Goal: Task Accomplishment & Management: Use online tool/utility

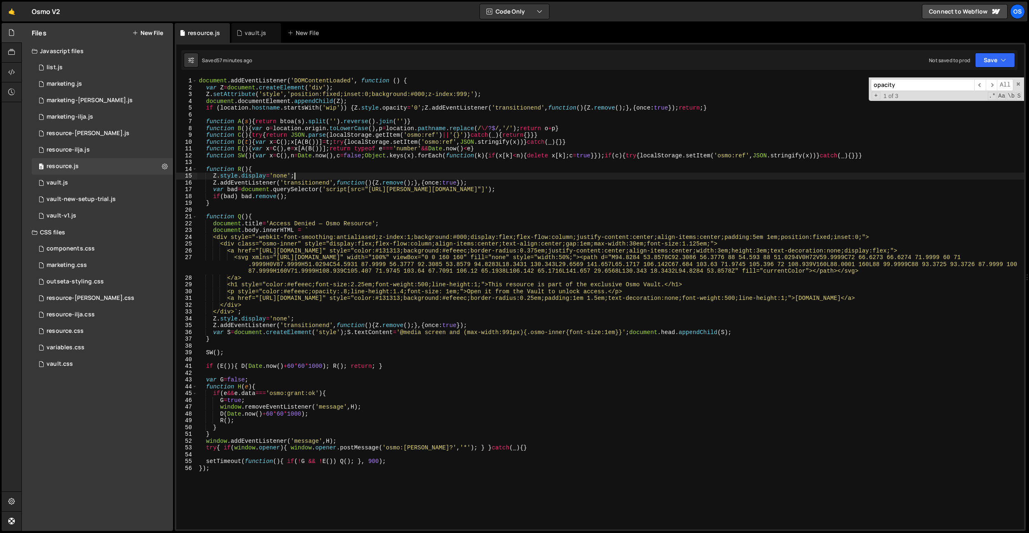
scroll to position [0, 6]
click at [412, 243] on div "document . addEventListener ( 'DOMContentLoaded' , function ( ) { var Z = docum…" at bounding box center [610, 309] width 827 height 465
drag, startPoint x: 615, startPoint y: 292, endPoint x: 475, endPoint y: 292, distance: 139.6
click at [475, 292] on div "document . addEventListener ( 'DOMContentLoaded' , function ( ) { var Z = docum…" at bounding box center [610, 309] width 827 height 465
paste textarea "Access to this resource is limited to [DEMOGRAPHIC_DATA] members who reached th…"
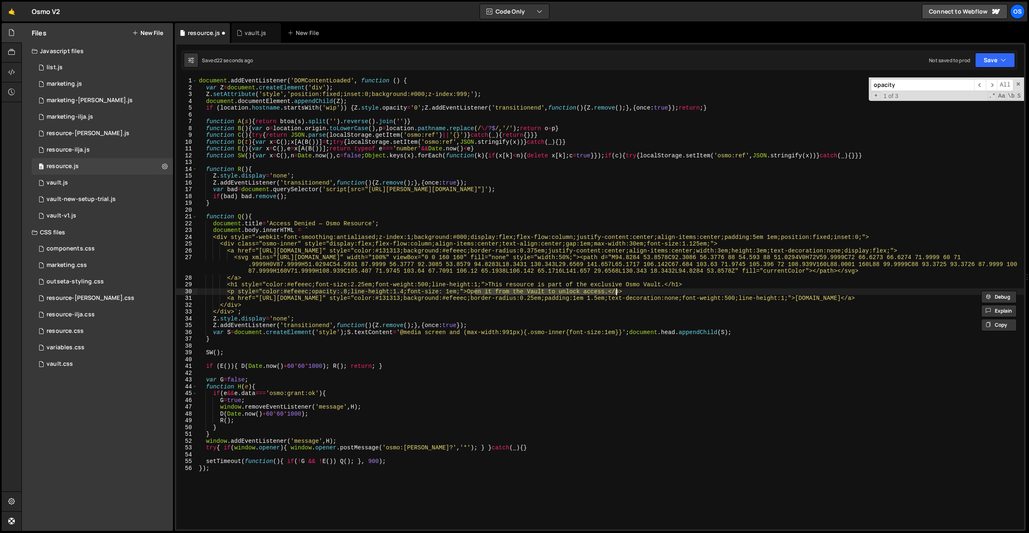
drag, startPoint x: 629, startPoint y: 311, endPoint x: 621, endPoint y: 302, distance: 12.6
click at [629, 311] on div "document . addEventListener ( 'DOMContentLoaded' , function ( ) { var Z = docum…" at bounding box center [610, 309] width 827 height 465
drag, startPoint x: 615, startPoint y: 291, endPoint x: 477, endPoint y: 293, distance: 138.4
click at [477, 293] on div "document . addEventListener ( 'DOMContentLoaded' , function ( ) { var Z = docum…" at bounding box center [610, 309] width 827 height 465
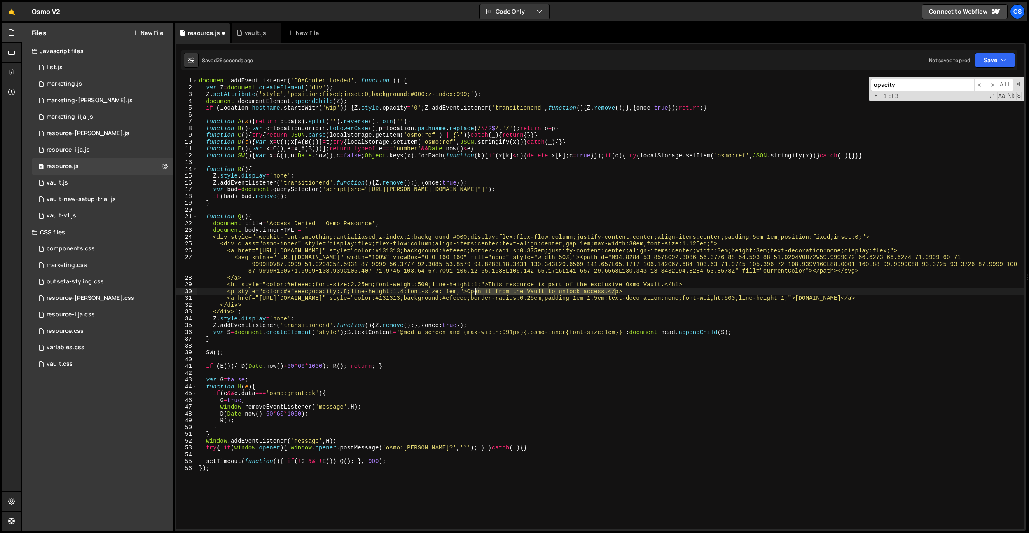
paste textarea "Access to this resource is limited to [DEMOGRAPHIC_DATA] members who reached th…"
drag, startPoint x: 1004, startPoint y: 290, endPoint x: 477, endPoint y: 292, distance: 527.6
click at [477, 292] on div "document . addEventListener ( 'DOMContentLoaded' , function ( ) { var Z = docum…" at bounding box center [610, 309] width 827 height 465
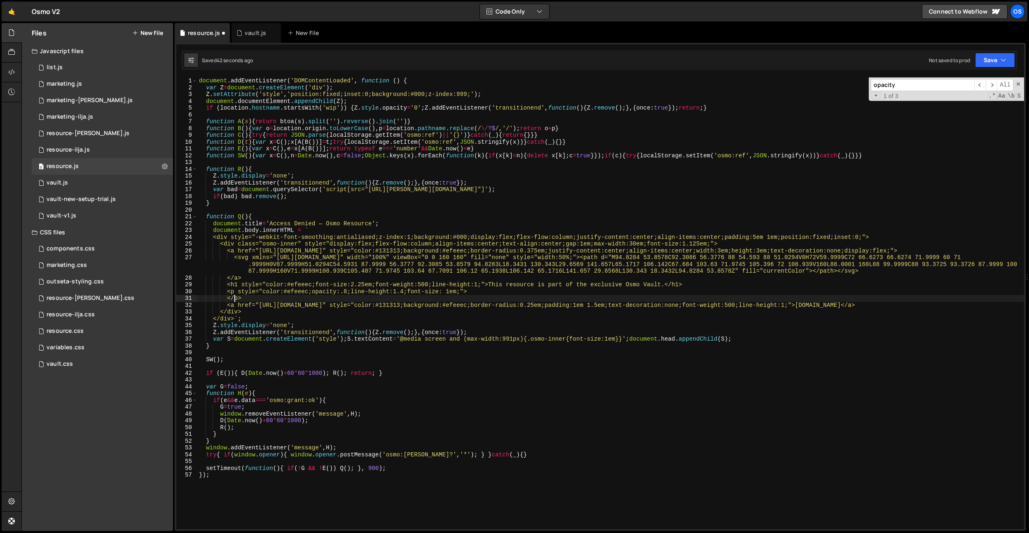
paste textarea "Access to this resource is limited to [DEMOGRAPHIC_DATA] members who reached th…"
click at [234, 300] on div "document . addEventListener ( 'DOMContentLoaded' , function ( ) { var Z = docum…" at bounding box center [610, 309] width 827 height 465
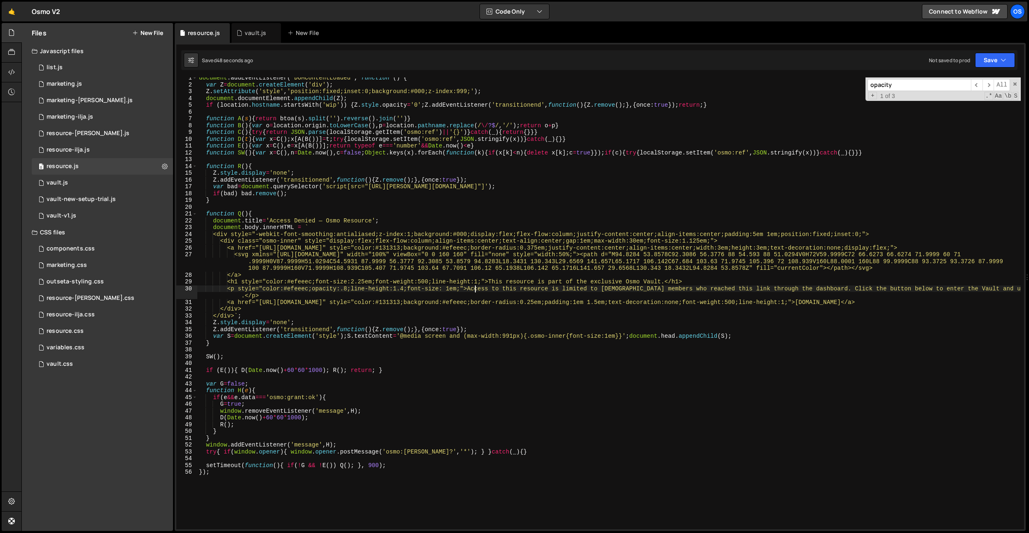
scroll to position [3, 0]
drag, startPoint x: 242, startPoint y: 296, endPoint x: 203, endPoint y: 292, distance: 39.8
click at [203, 292] on div "document . addEventListener ( 'DOMContentLoaded' , function ( ) { var Z = docum…" at bounding box center [608, 307] width 823 height 465
click at [409, 278] on div "document . addEventListener ( 'DOMContentLoaded' , function ( ) { var Z = docum…" at bounding box center [608, 307] width 823 height 465
click at [601, 312] on div "document . addEventListener ( 'DOMContentLoaded' , function ( ) { var Z = docum…" at bounding box center [608, 307] width 823 height 465
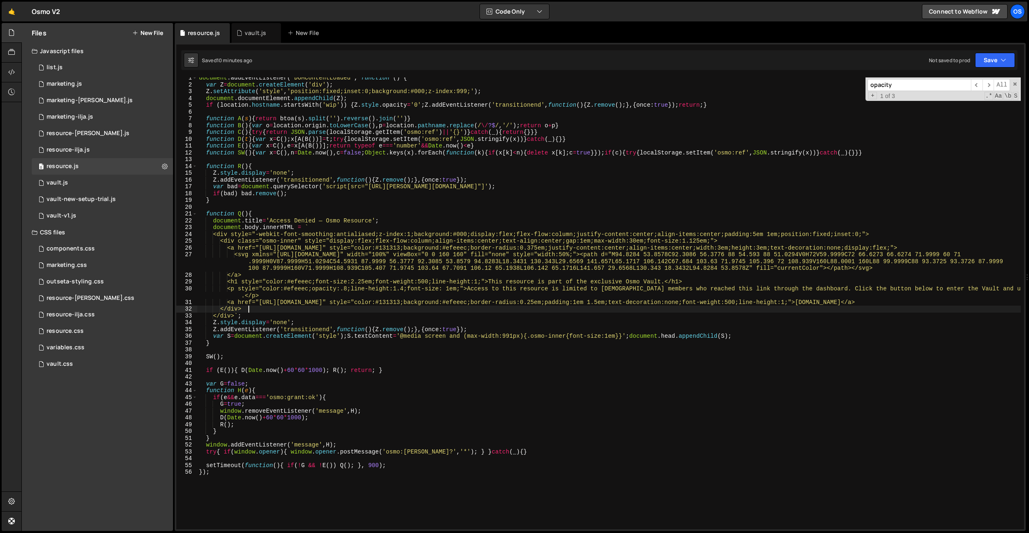
click at [671, 282] on div "document . addEventListener ( 'DOMContentLoaded' , function ( ) { var Z = docum…" at bounding box center [608, 307] width 823 height 465
click at [245, 295] on div "document . addEventListener ( 'DOMContentLoaded' , function ( ) { var Z = docum…" at bounding box center [608, 307] width 823 height 465
click at [331, 291] on div "document . addEventListener ( 'DOMContentLoaded' , function ( ) { var Z = docum…" at bounding box center [608, 307] width 823 height 465
click at [388, 310] on div "document . addEventListener ( 'DOMContentLoaded' , function ( ) { var Z = docum…" at bounding box center [608, 307] width 823 height 465
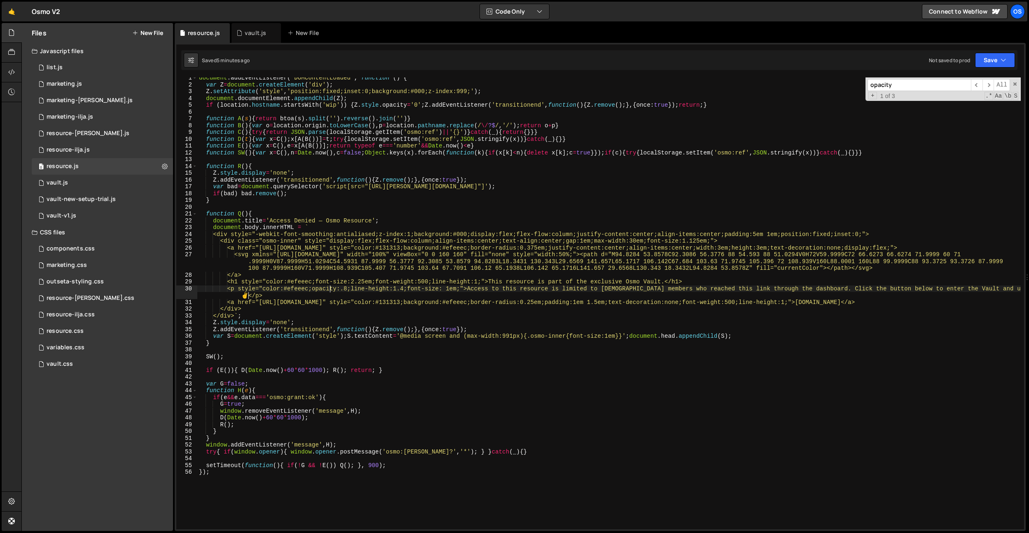
scroll to position [0, 3]
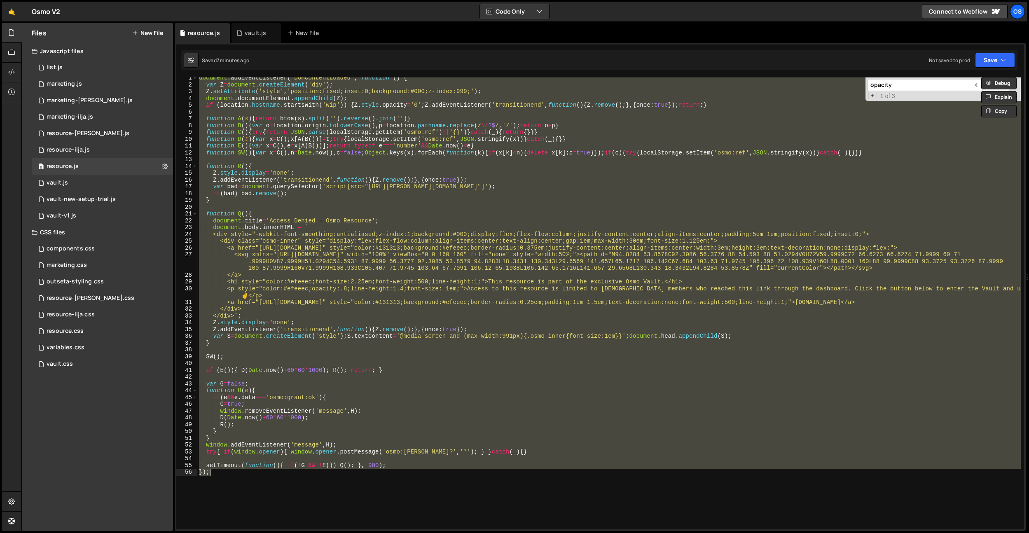
paste textarea
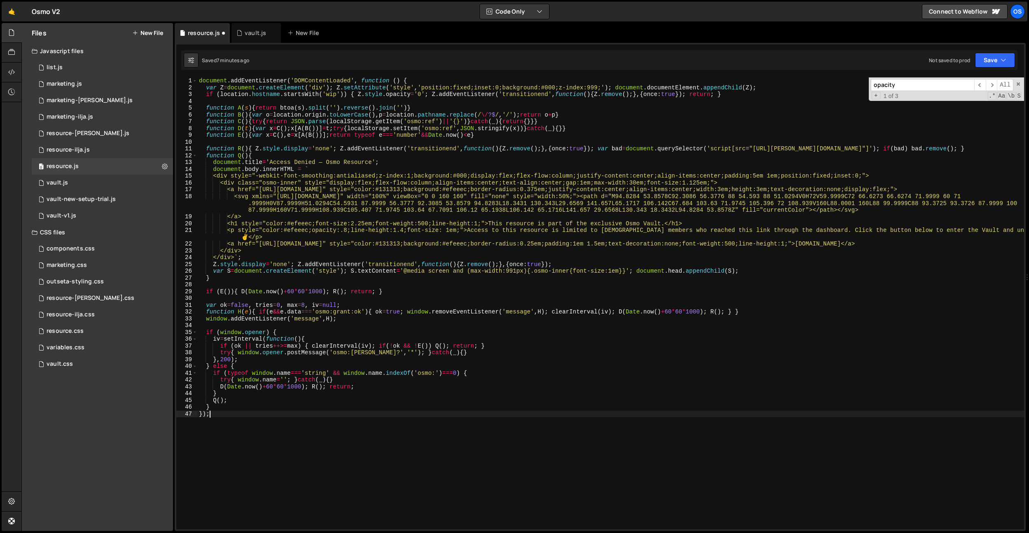
scroll to position [0, 0]
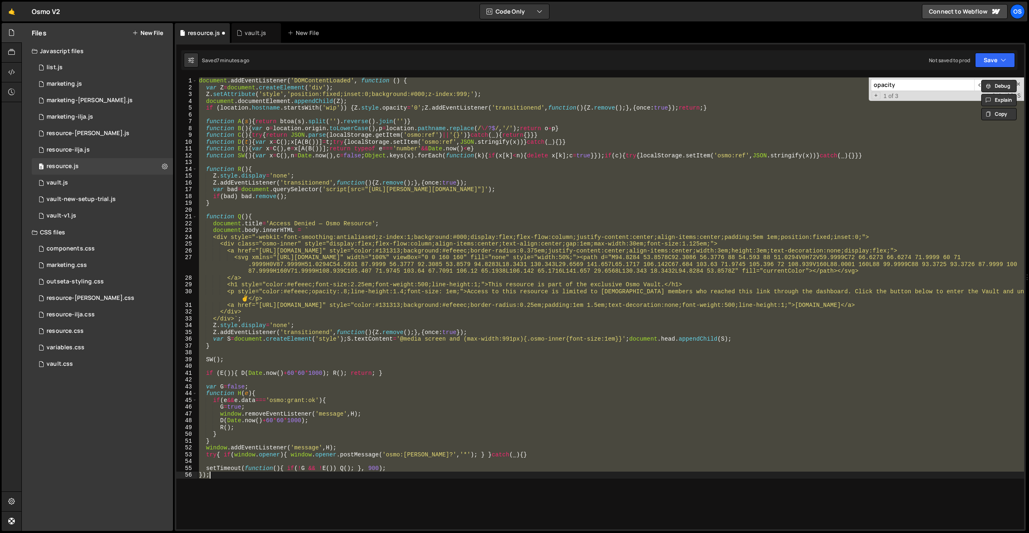
paste textarea
type textarea "});"
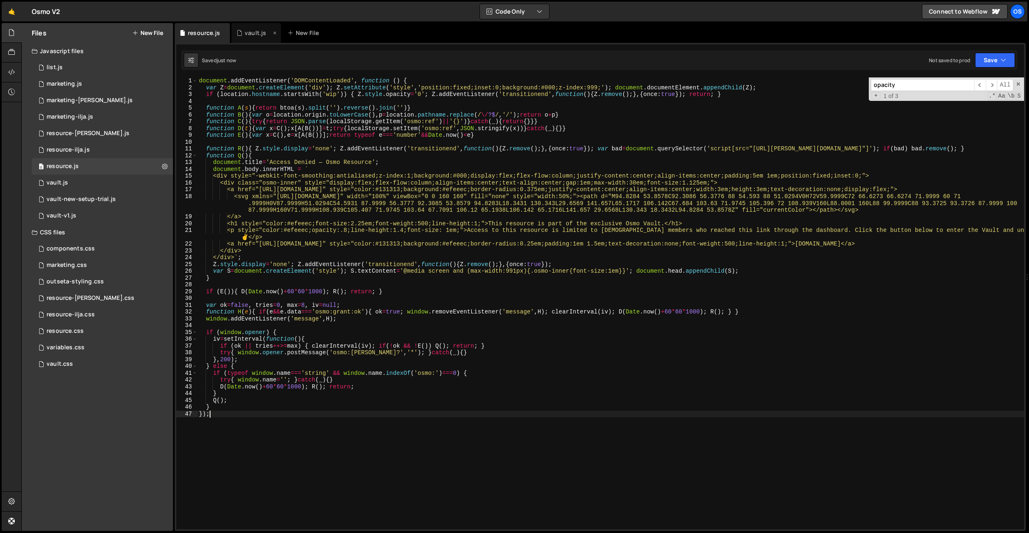
click at [257, 34] on div "vault.js" at bounding box center [255, 33] width 21 height 8
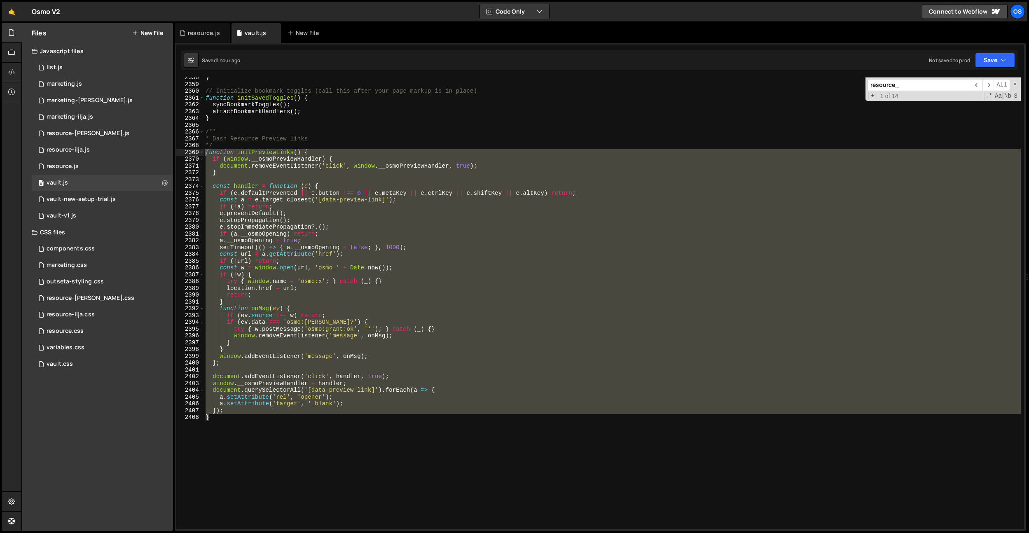
drag, startPoint x: 285, startPoint y: 367, endPoint x: 184, endPoint y: 152, distance: 237.8
click at [184, 152] on div "} 2358 2359 2360 2361 2362 2363 2364 2365 2366 2367 2368 2369 2370 2371 2372 23…" at bounding box center [600, 303] width 848 height 452
paste textarea "}"
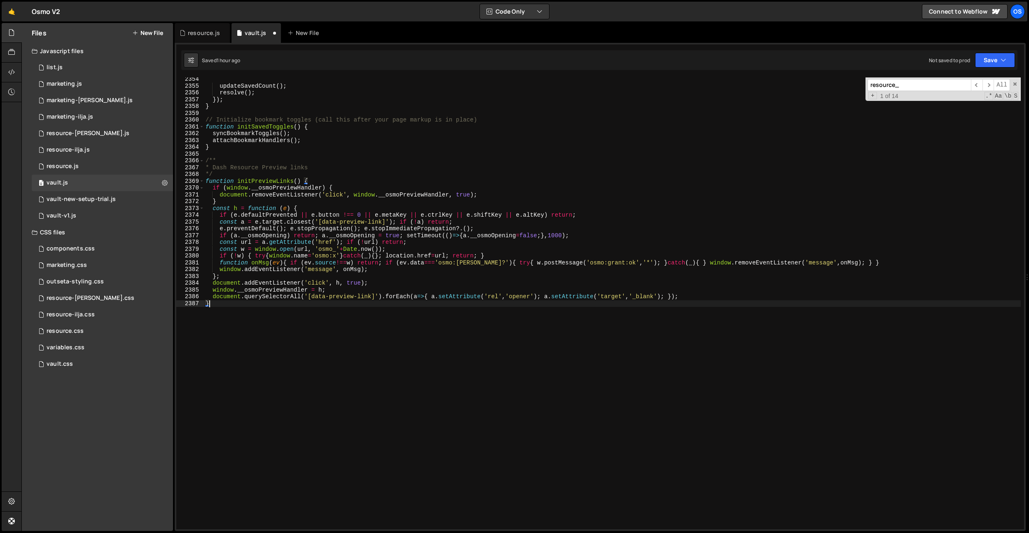
click at [346, 318] on div "updateSavedCount ( ) ; resolve ( ) ; }) ; } // Initialize bookmark toggles (cal…" at bounding box center [612, 308] width 817 height 465
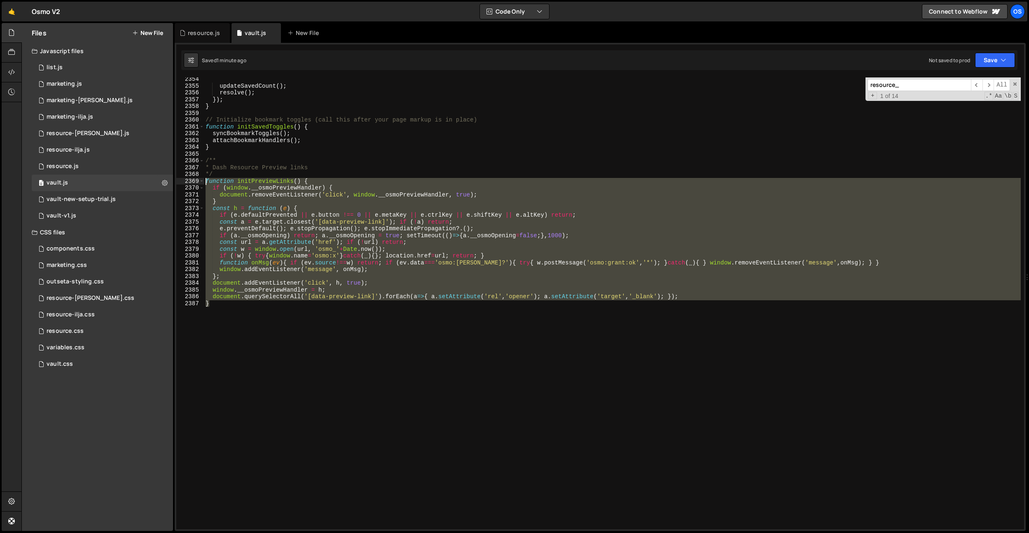
drag, startPoint x: 279, startPoint y: 372, endPoint x: 204, endPoint y: 182, distance: 204.1
click at [204, 182] on div "} 2354 2355 2356 2357 2358 2359 2360 2361 2362 2363 2364 2365 2366 2367 2368 23…" at bounding box center [600, 303] width 848 height 452
paste textarea "}"
type textarea "}"
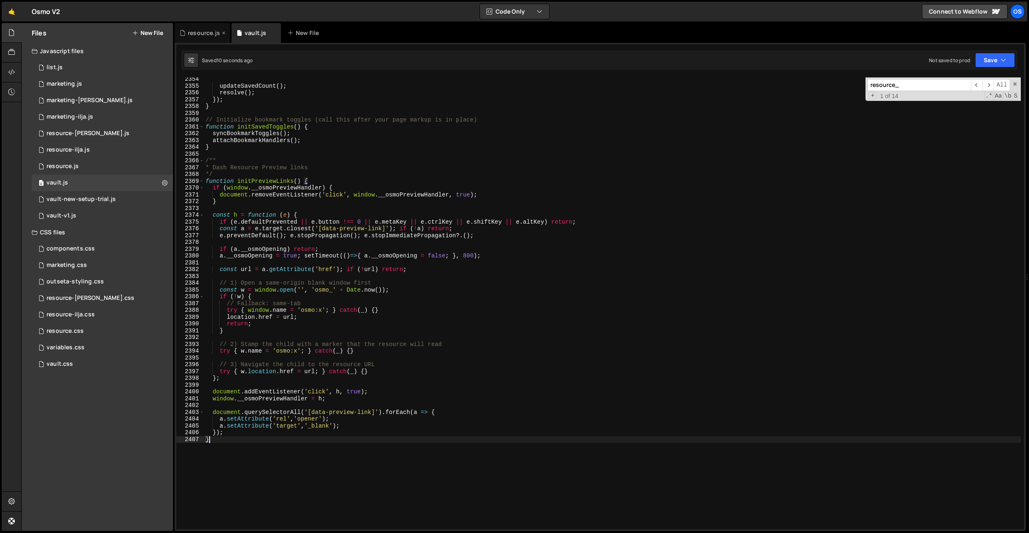
click at [202, 30] on div "resource.js" at bounding box center [204, 33] width 32 height 8
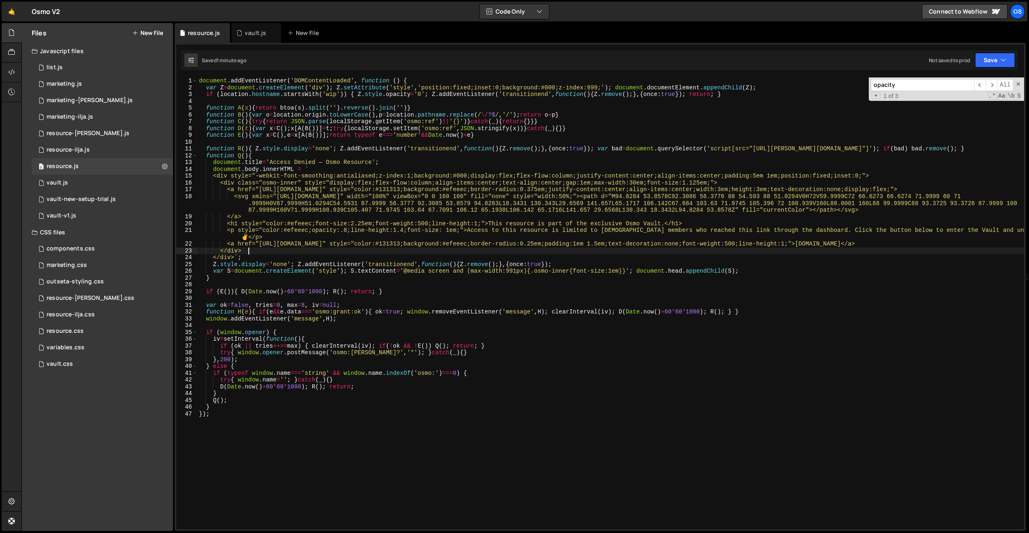
click at [344, 252] on div "document . addEventListener ( 'DOMContentLoaded' , function ( ) { var Z = docum…" at bounding box center [610, 309] width 827 height 465
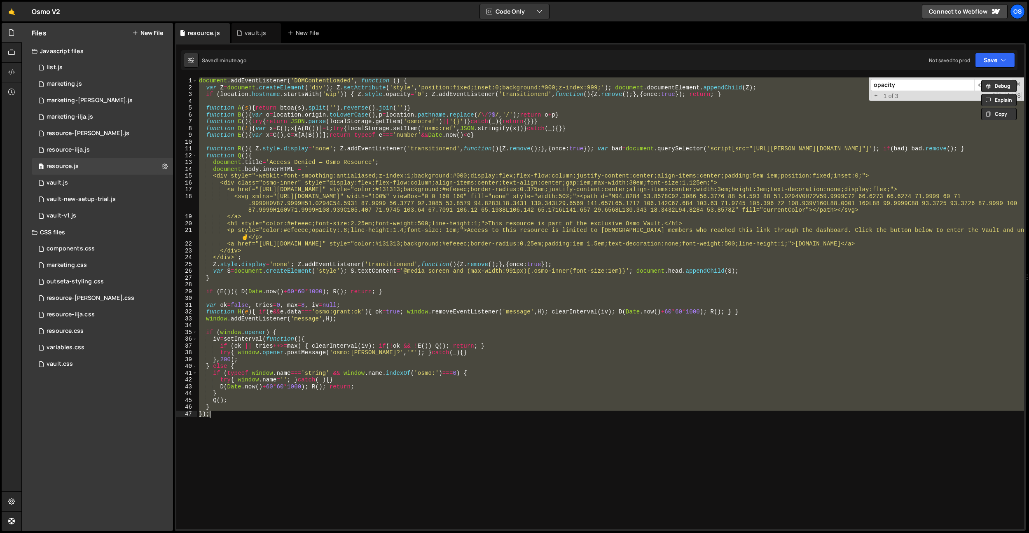
paste textarea
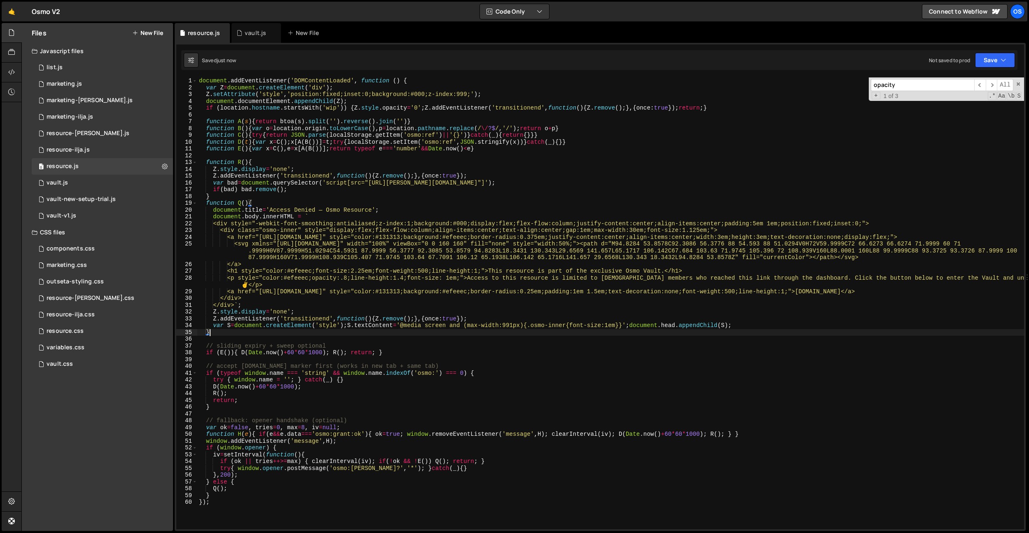
click at [407, 332] on div "document . addEventListener ( 'DOMContentLoaded' , function ( ) { var Z = docum…" at bounding box center [610, 309] width 827 height 465
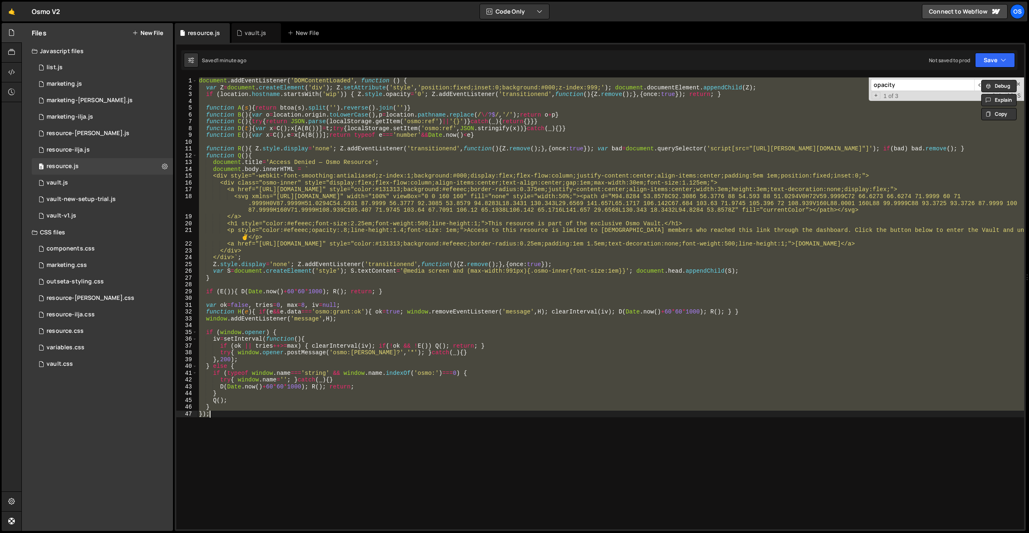
click at [392, 199] on div "document . addEventListener ( 'DOMContentLoaded' , function ( ) { var Z = docum…" at bounding box center [610, 303] width 827 height 452
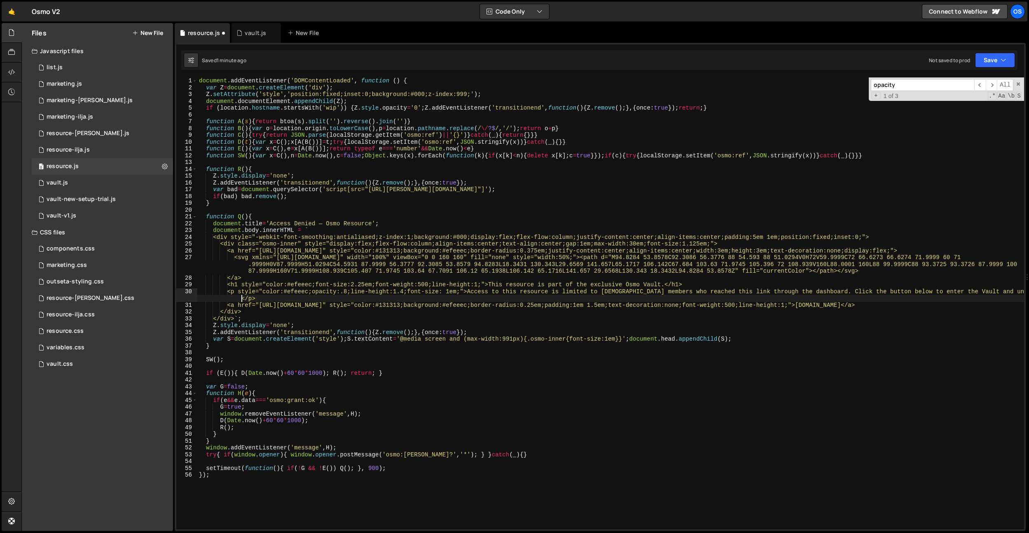
type textarea "<p style="color:#efeeec;opacity:.8;line-height:1.4;font-size: 1em;">Access to t…"
click at [241, 32] on icon at bounding box center [239, 33] width 6 height 8
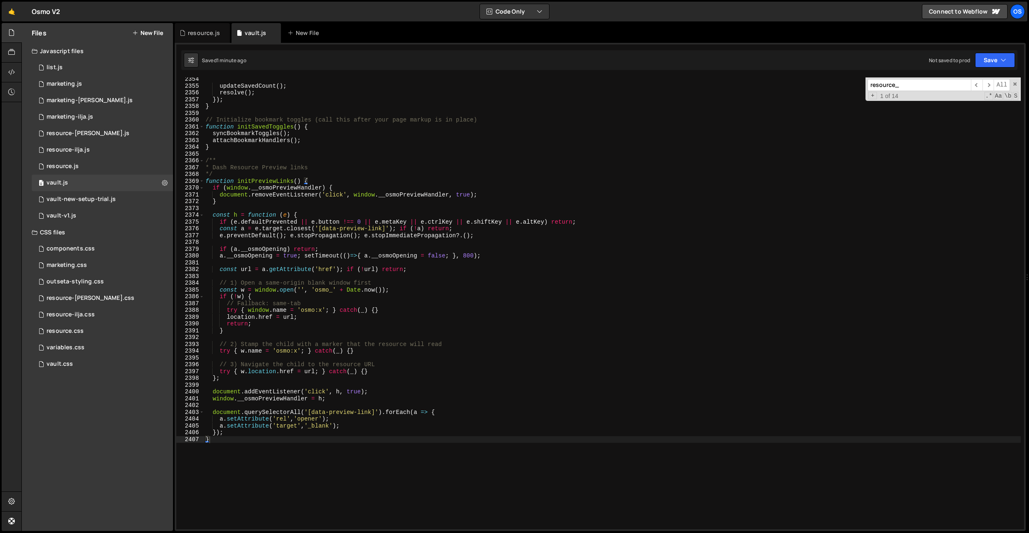
click at [367, 227] on div "updateSavedCount ( ) ; resolve ( ) ; }) ; } // Initialize bookmark toggles (cal…" at bounding box center [612, 308] width 817 height 465
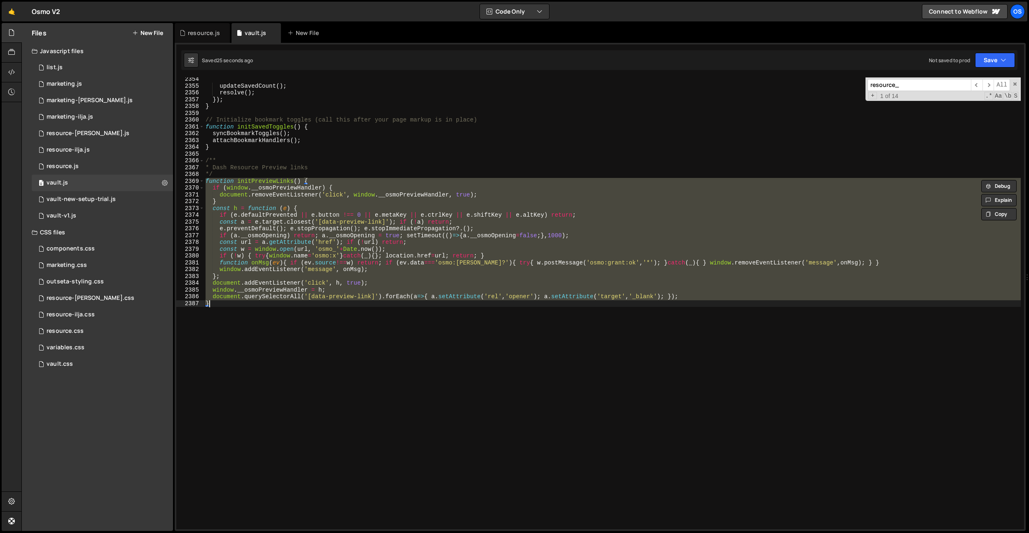
click at [319, 344] on div "updateSavedCount ( ) ; resolve ( ) ; }) ; } // Initialize bookmark toggles (cal…" at bounding box center [612, 303] width 817 height 452
drag, startPoint x: 327, startPoint y: 344, endPoint x: 201, endPoint y: 182, distance: 204.6
click at [201, 182] on div "} 2354 2355 2356 2357 2358 2359 2360 2361 2362 2363 2364 2365 2366 2367 2368 23…" at bounding box center [600, 303] width 848 height 452
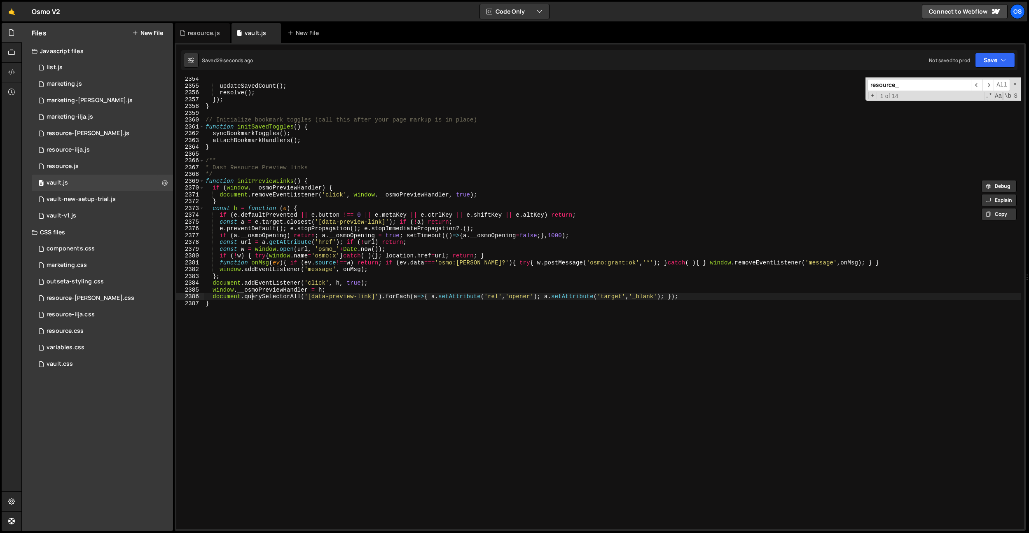
drag, startPoint x: 252, startPoint y: 299, endPoint x: 250, endPoint y: 311, distance: 11.8
click at [252, 300] on div "updateSavedCount ( ) ; resolve ( ) ; }) ; } // Initialize bookmark toggles (cal…" at bounding box center [612, 308] width 817 height 465
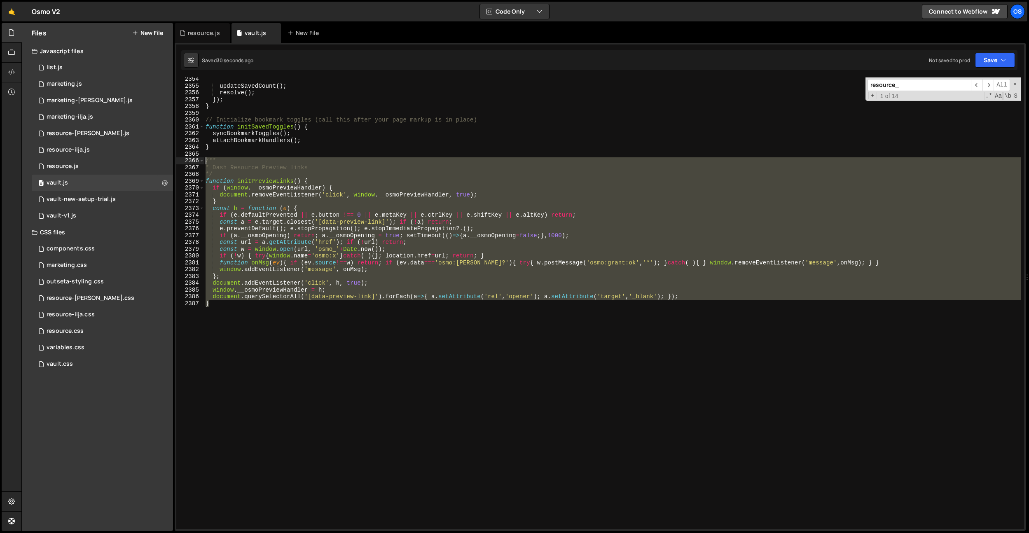
drag, startPoint x: 250, startPoint y: 311, endPoint x: 191, endPoint y: 160, distance: 162.4
click at [191, 160] on div "document.querySelectorAll('[data-preview-link]').forEach(a=>{ a.setAttribute('r…" at bounding box center [600, 303] width 848 height 452
drag, startPoint x: 372, startPoint y: 345, endPoint x: 204, endPoint y: 163, distance: 248.0
click at [204, 163] on div "} 2354 2355 2356 2357 2358 2359 2360 2361 2362 2363 2364 2365 2366 2367 2368 23…" at bounding box center [600, 303] width 848 height 452
click at [333, 337] on div "updateSavedCount ( ) ; resolve ( ) ; }) ; } // Initialize bookmark toggles (cal…" at bounding box center [612, 303] width 817 height 452
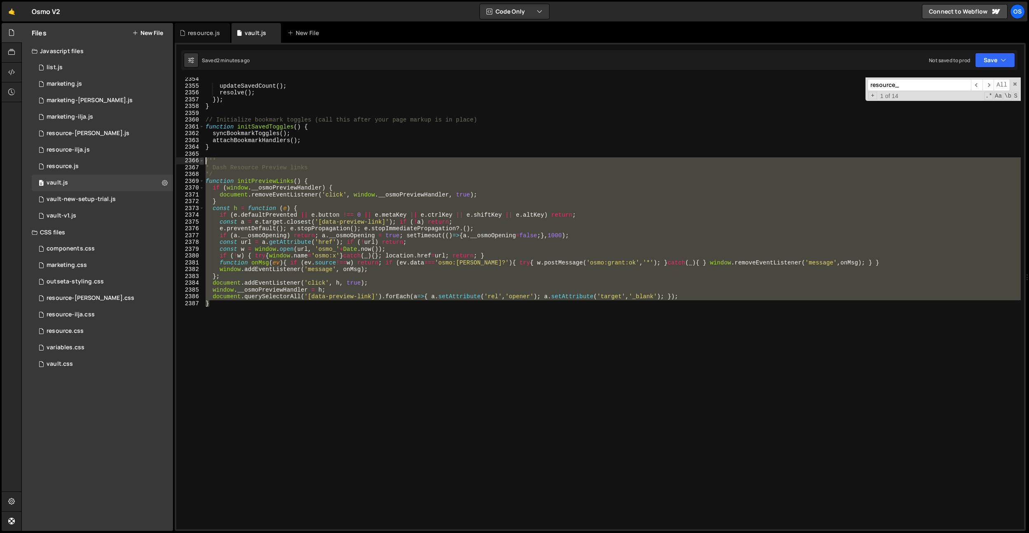
drag, startPoint x: 317, startPoint y: 325, endPoint x: 203, endPoint y: 161, distance: 200.4
click at [203, 161] on div "} 2354 2355 2356 2357 2358 2359 2360 2361 2362 2363 2364 2365 2366 2367 2368 23…" at bounding box center [600, 303] width 848 height 452
type textarea "/** * Dash Resource Preview links"
click at [204, 39] on div "resource.js" at bounding box center [202, 33] width 55 height 20
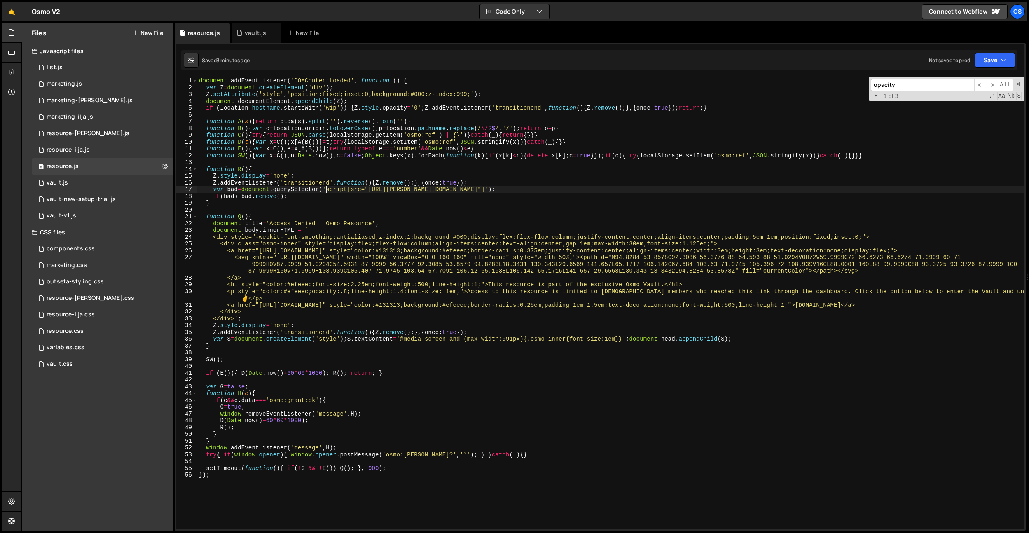
click at [325, 192] on div "document . addEventListener ( 'DOMContentLoaded' , function ( ) { var Z = docum…" at bounding box center [610, 309] width 827 height 465
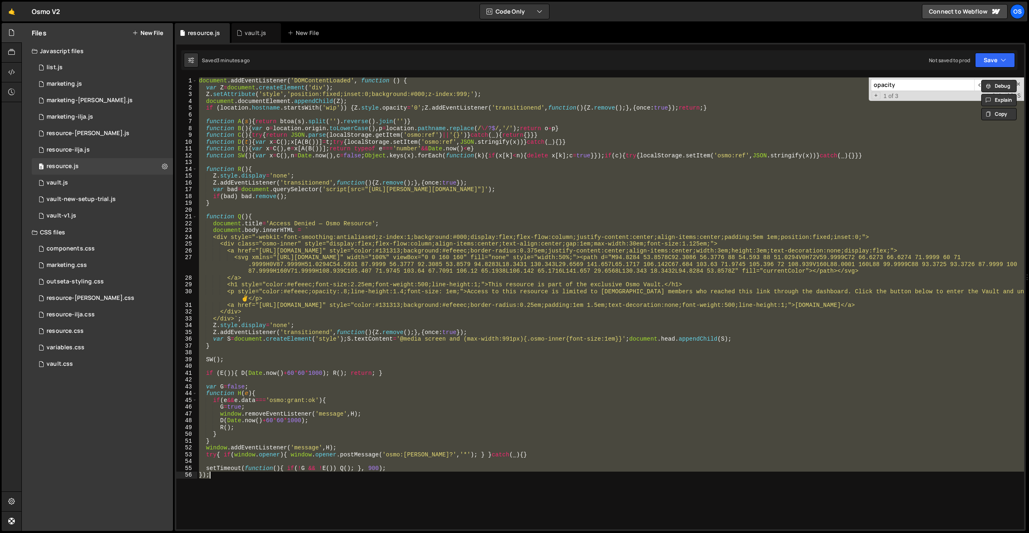
paste textarea "}"
click at [322, 186] on div "document . addEventListener ( 'DOMContentLoaded' , function ( ) { var Z = docum…" at bounding box center [610, 303] width 827 height 452
type textarea "setTimeout(function(){ if(!G && !E()) Q(); }, 900); });"
click at [256, 37] on div "vault.js" at bounding box center [255, 33] width 49 height 20
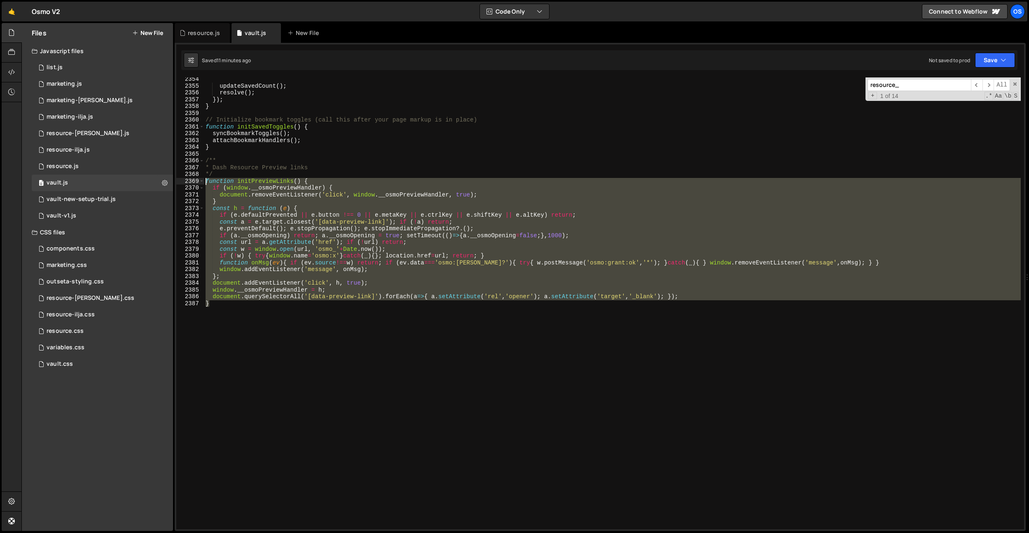
drag, startPoint x: 301, startPoint y: 346, endPoint x: 185, endPoint y: 182, distance: 201.3
click at [185, 182] on div "} 2354 2355 2356 2357 2358 2359 2360 2361 2362 2363 2364 2365 2366 2367 2368 23…" at bounding box center [600, 303] width 848 height 452
type textarea "function initPreviewLinks() { if (window.__osmoPreviewHandler) {"
click at [193, 39] on div "resource.js" at bounding box center [202, 33] width 55 height 20
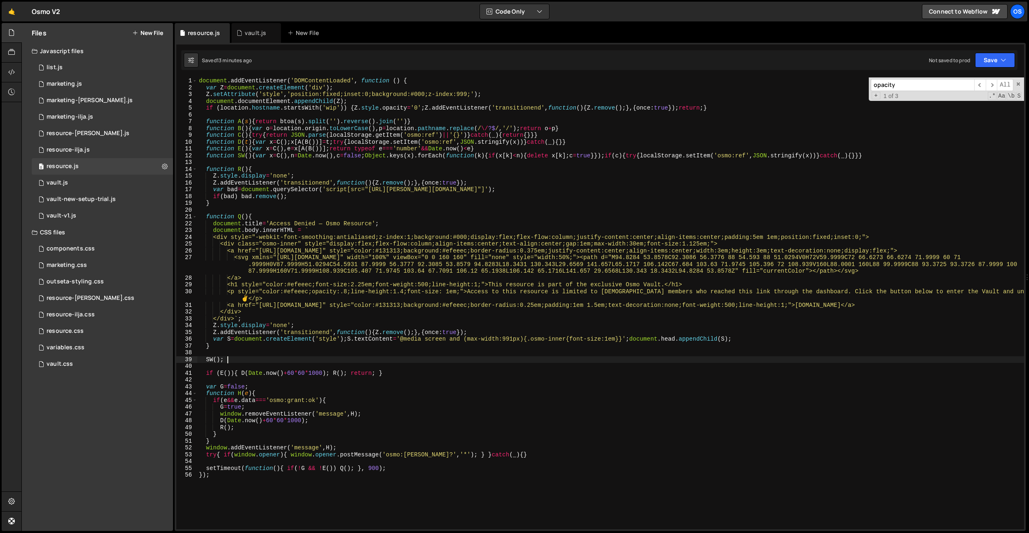
click at [352, 359] on div "document . addEventListener ( 'DOMContentLoaded' , function ( ) { var Z = docum…" at bounding box center [610, 309] width 827 height 465
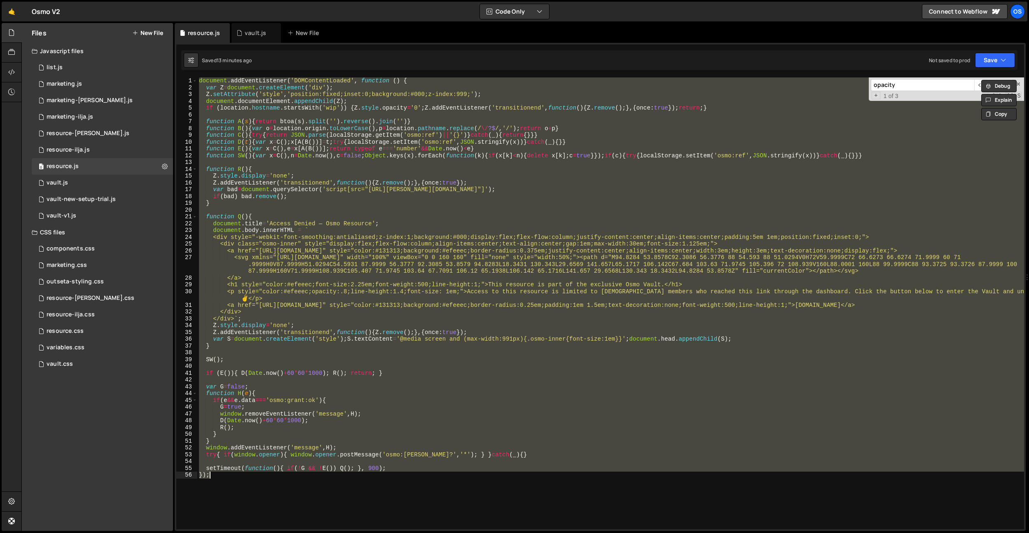
paste textarea
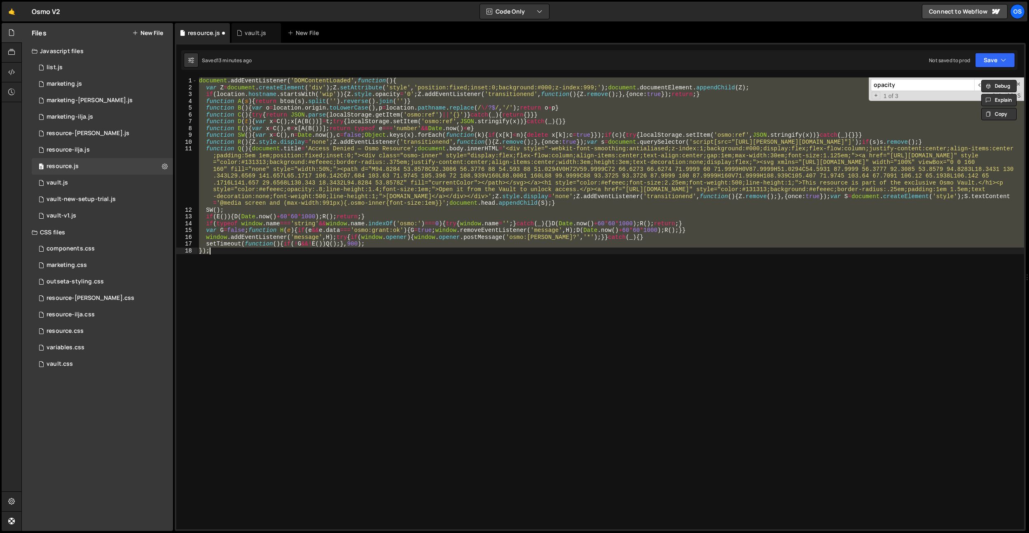
type textarea "setTimeout(function(){ if(!G && !E()) Q(); }, 900); });"
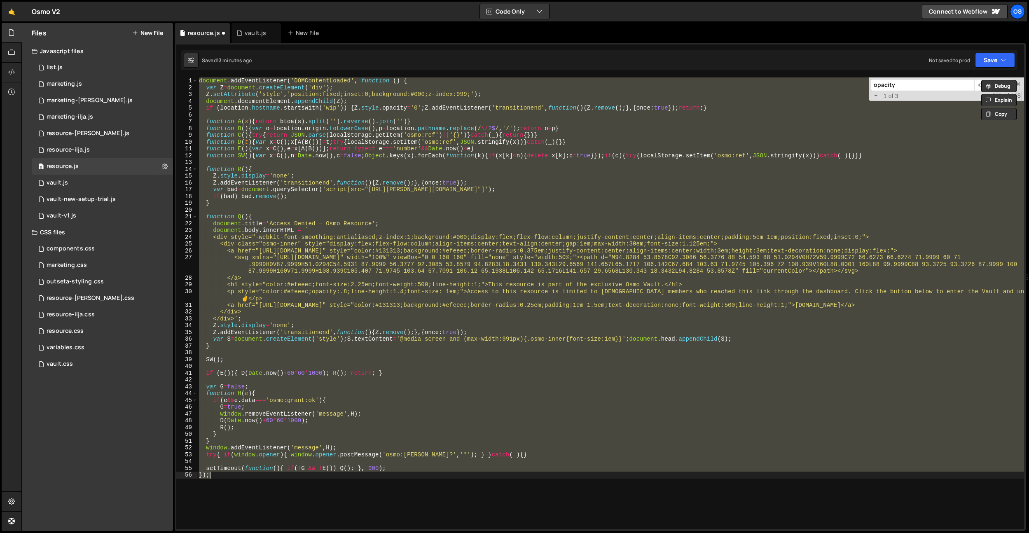
drag, startPoint x: 340, startPoint y: 458, endPoint x: 341, endPoint y: 477, distance: 18.1
click at [340, 458] on div "document . addEventListener ( 'DOMContentLoaded' , function ( ) { var Z = docum…" at bounding box center [610, 303] width 827 height 452
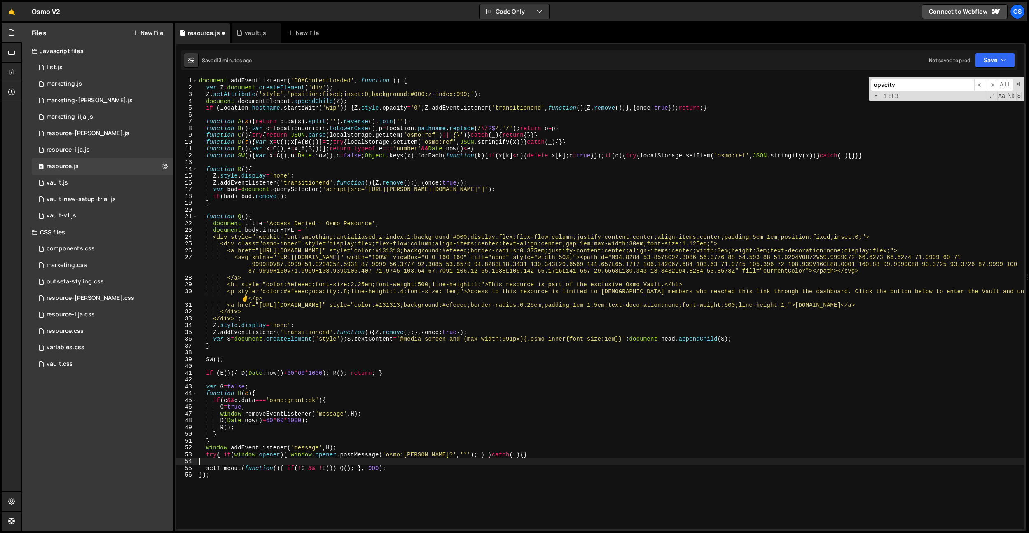
click at [341, 477] on div "document . addEventListener ( 'DOMContentLoaded' , function ( ) { var Z = docum…" at bounding box center [610, 309] width 827 height 465
type textarea "});"
paste textarea "});"
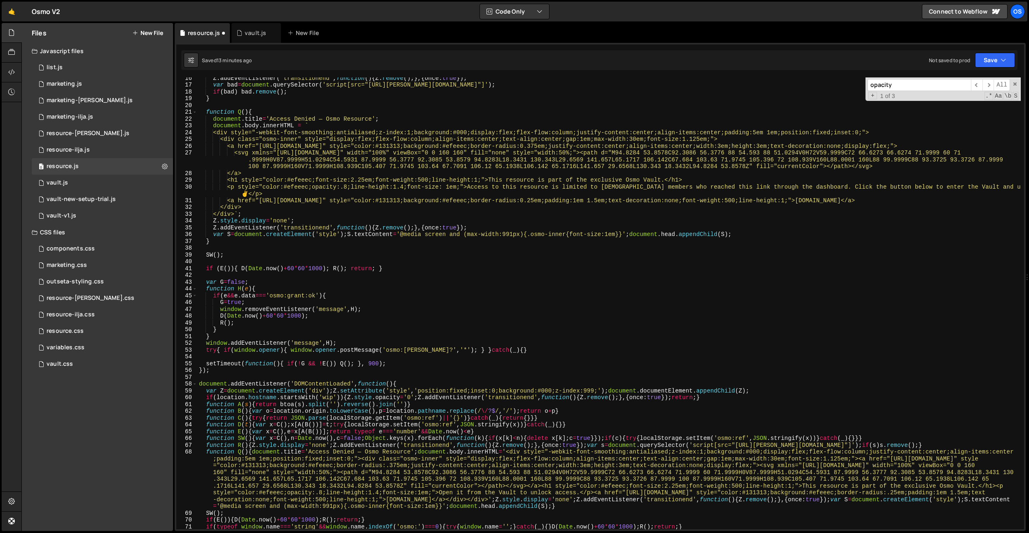
scroll to position [103, 0]
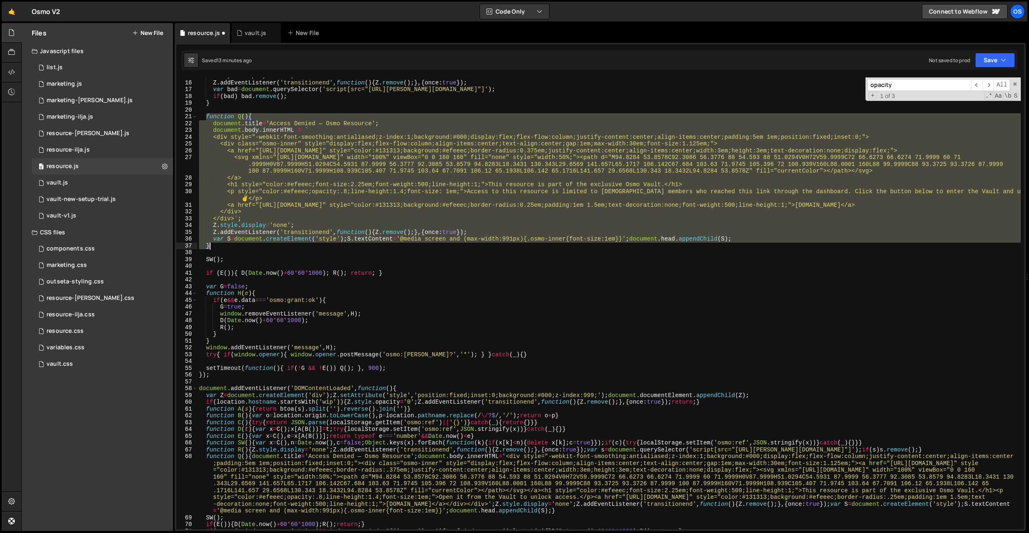
drag, startPoint x: 206, startPoint y: 112, endPoint x: 222, endPoint y: 243, distance: 131.1
click at [222, 243] on div "Z . style . display = 'none' ; Z . addEventListener ( 'transitionend' , functio…" at bounding box center [608, 304] width 823 height 465
type textarea "var S=document.createElement('style');S.textContent='@media screen and (max-wid…"
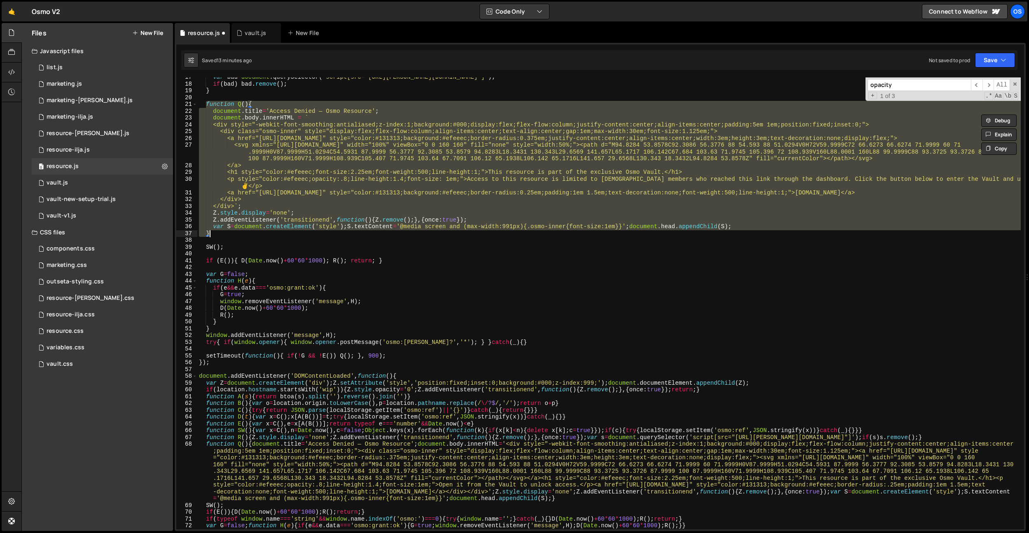
scroll to position [139, 0]
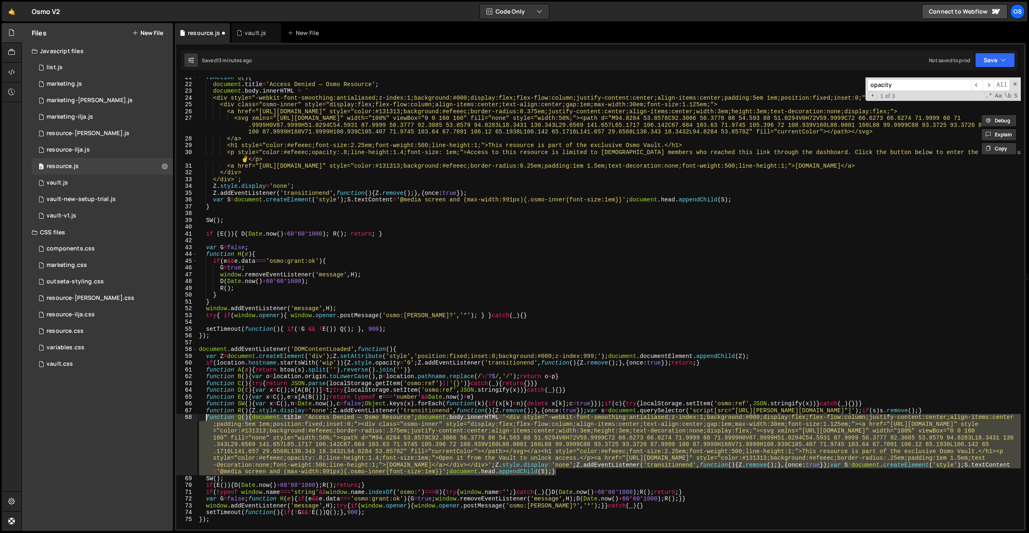
drag, startPoint x: 561, startPoint y: 469, endPoint x: 206, endPoint y: 417, distance: 358.3
click at [206, 417] on div "function Q ( ) { document . title = 'Access Denied — Osmo Resource' ; document …" at bounding box center [608, 306] width 823 height 465
paste textarea "}"
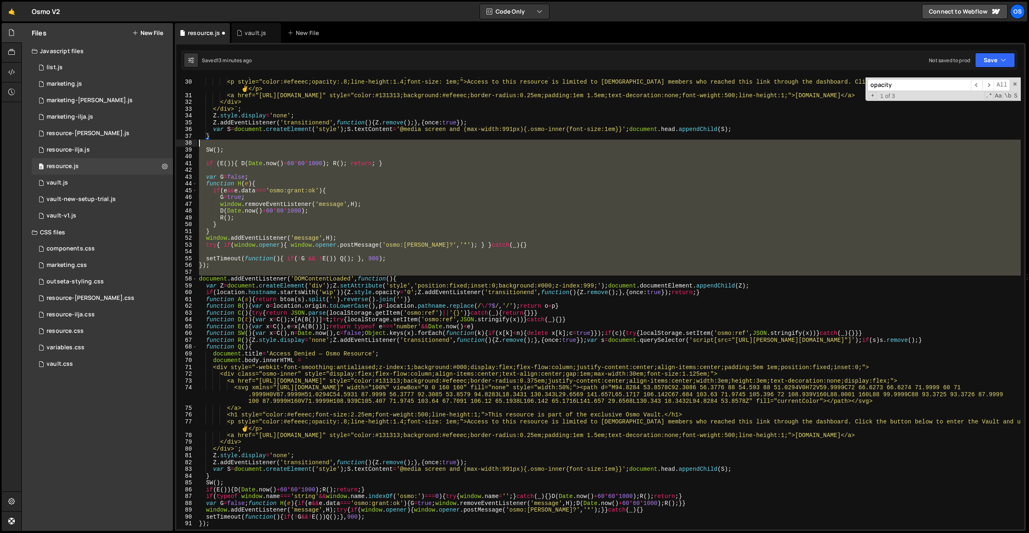
scroll to position [0, 0]
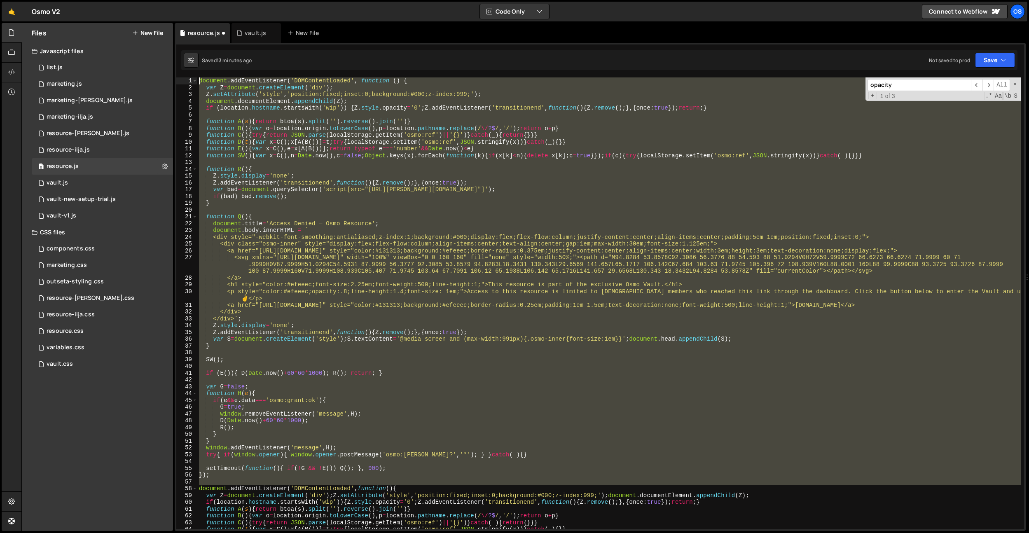
drag, startPoint x: 199, startPoint y: 278, endPoint x: 101, endPoint y: -55, distance: 346.8
click at [101, 0] on html "Projects [GEOGRAPHIC_DATA] Blog Os Your current team is [PERSON_NAME] Projects …" at bounding box center [514, 266] width 1029 height 533
type textarea "document.addEventListener('DOMContentLoaded',function(){"
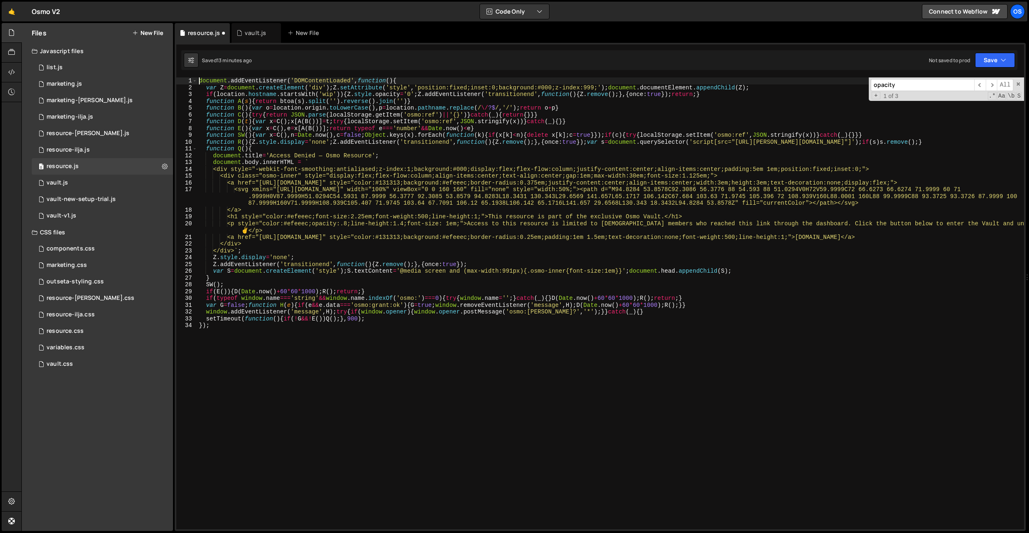
click at [426, 201] on div "document . addEventListener ( 'DOMContentLoaded' , function ( ) { var Z = docum…" at bounding box center [610, 309] width 827 height 465
click at [459, 264] on div "document . addEventListener ( 'DOMContentLoaded' , function ( ) { var Z = docum…" at bounding box center [610, 309] width 827 height 465
click at [243, 231] on div "document . addEventListener ( 'DOMContentLoaded' , function ( ) { var Z = docum…" at bounding box center [610, 309] width 827 height 465
click at [327, 243] on div "document . addEventListener ( 'DOMContentLoaded' , function ( ) { var Z = docum…" at bounding box center [610, 309] width 827 height 465
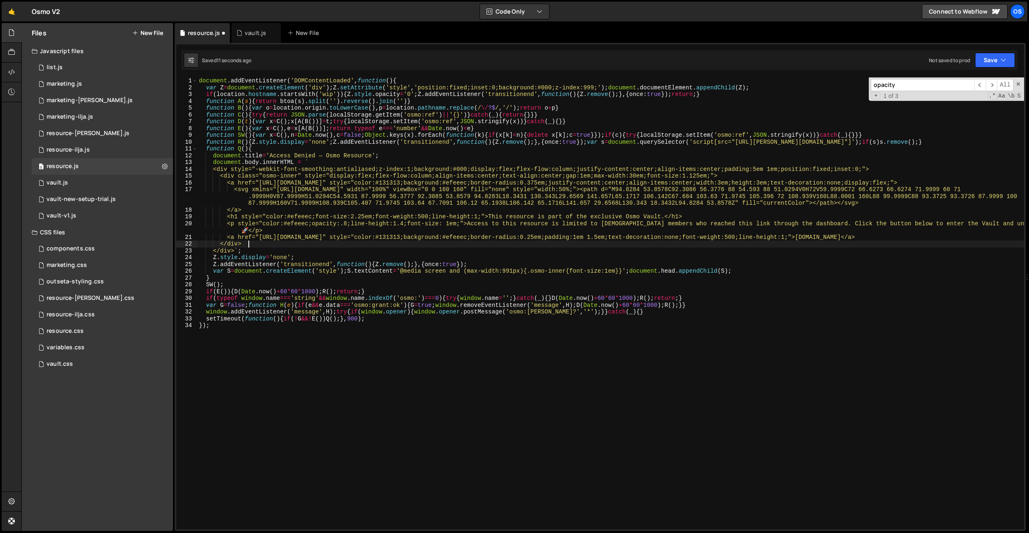
scroll to position [0, 3]
type textarea "</div>"
click at [255, 35] on div "vault.js" at bounding box center [255, 33] width 21 height 8
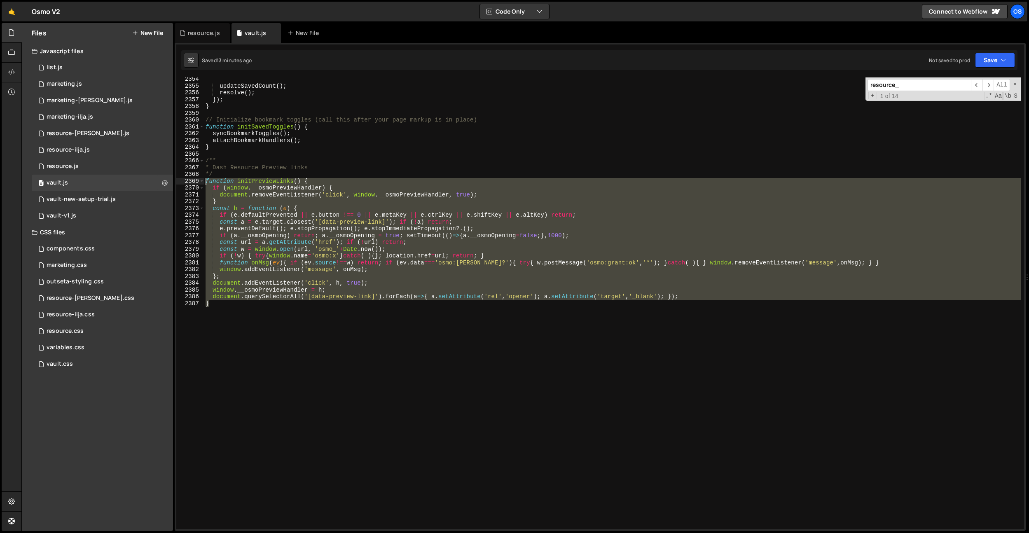
drag, startPoint x: 227, startPoint y: 327, endPoint x: 194, endPoint y: 180, distance: 150.5
click at [194, 180] on div "} 2354 2355 2356 2357 2358 2359 2360 2361 2362 2363 2364 2365 2366 2367 2368 23…" at bounding box center [600, 303] width 848 height 452
paste textarea "}"
type textarea "}"
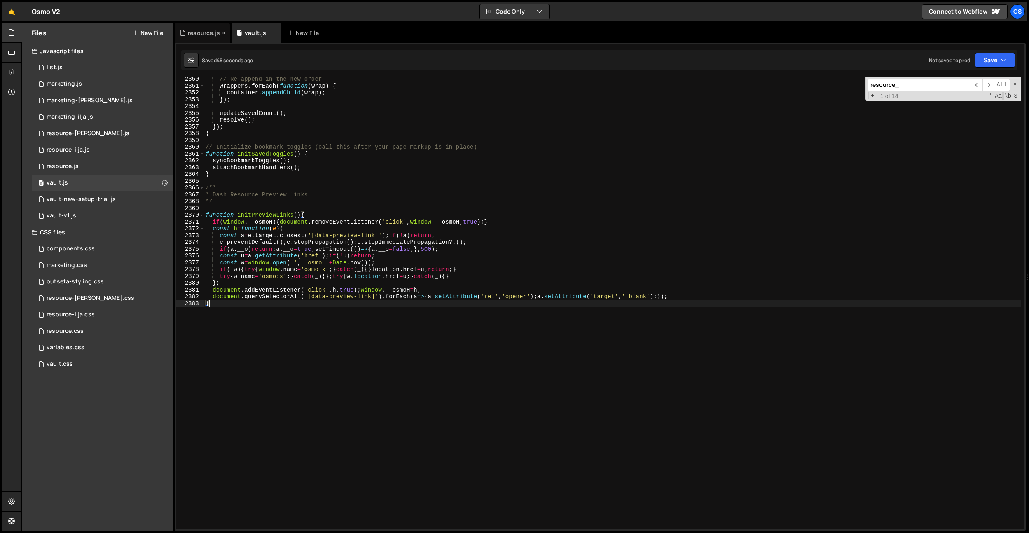
click at [199, 36] on div "resource.js" at bounding box center [204, 33] width 32 height 8
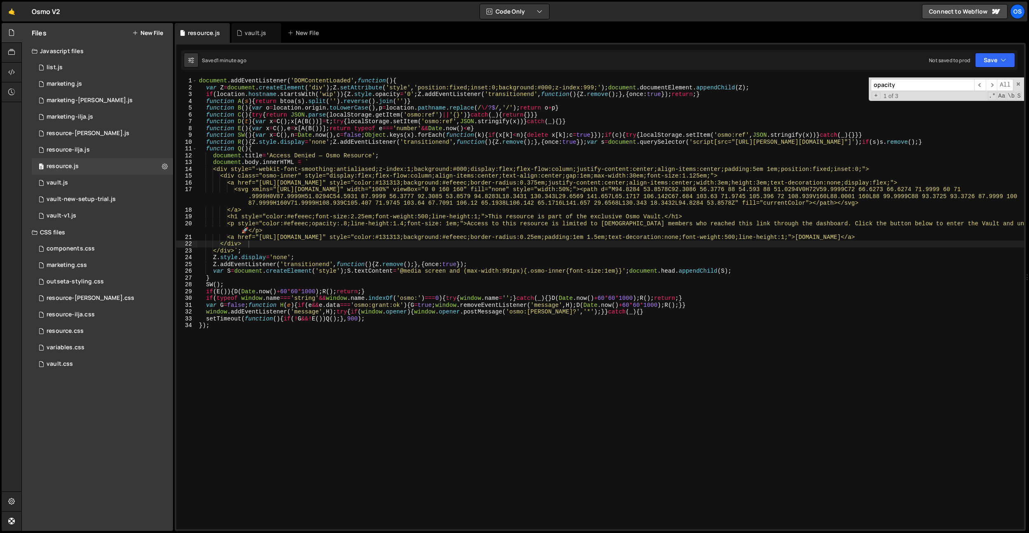
click at [369, 250] on div "document . addEventListener ( 'DOMContentLoaded' , function ( ) { var Z = docum…" at bounding box center [610, 309] width 827 height 465
click at [246, 231] on div "document . addEventListener ( 'DOMContentLoaded' , function ( ) { var Z = docum…" at bounding box center [610, 309] width 827 height 465
click at [269, 222] on div "document . addEventListener ( 'DOMContentLoaded' , function ( ) { var Z = docum…" at bounding box center [610, 309] width 827 height 465
click at [248, 227] on div "document . addEventListener ( 'DOMContentLoaded' , function ( ) { var Z = docum…" at bounding box center [610, 309] width 827 height 465
type textarea "<p style="color:#efeeec;opacity:.8;line-height:1.4;font-size: 1em;">Access to t…"
